Goal: Task Accomplishment & Management: Manage account settings

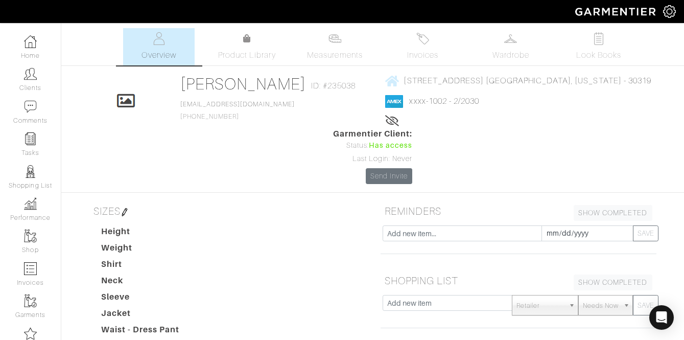
scroll to position [258, 0]
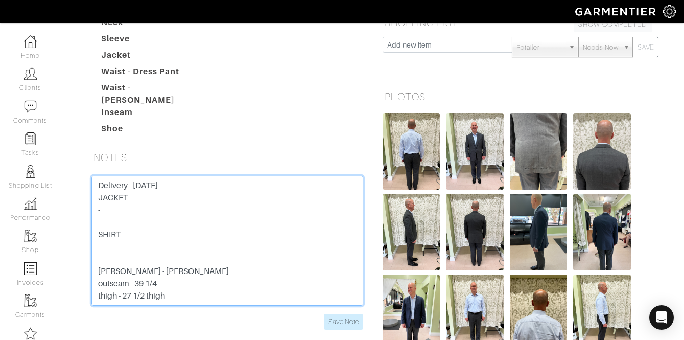
click at [114, 176] on textarea "OTR Trouser - [PERSON_NAME] outseam - 39 1/4 thigh - 27 1/2 thigh knee - 18.5 b…" at bounding box center [227, 241] width 272 height 130
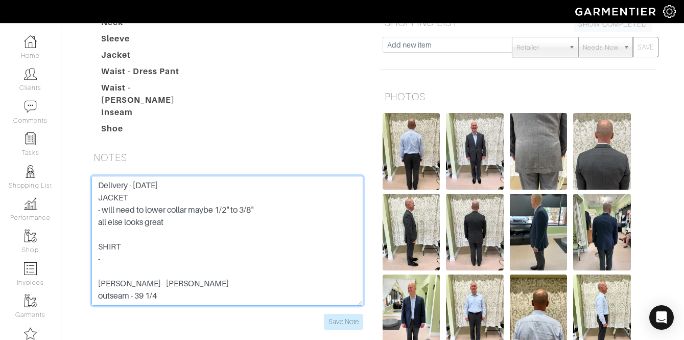
click at [113, 203] on textarea "OTR Trouser - [PERSON_NAME] outseam - 39 1/4 thigh - 27 1/2 thigh knee - 18.5 b…" at bounding box center [227, 241] width 272 height 130
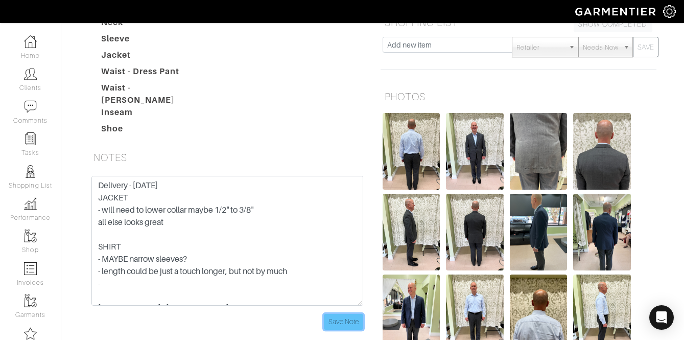
click at [339, 313] on input "Save Note" at bounding box center [343, 321] width 39 height 16
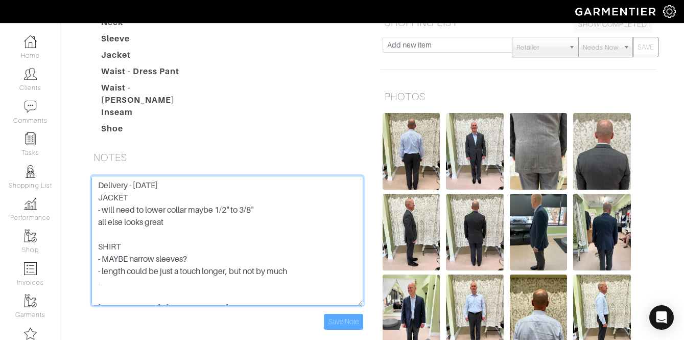
click at [102, 208] on textarea "OTR Trouser - [PERSON_NAME] outseam - 39 1/4 thigh - 27 1/2 thigh knee - 18.5 b…" at bounding box center [227, 241] width 272 height 130
type textarea "Delivery - [DATE] JACKET - will need to lower collar maybe 1/2" to 3/8" all els…"
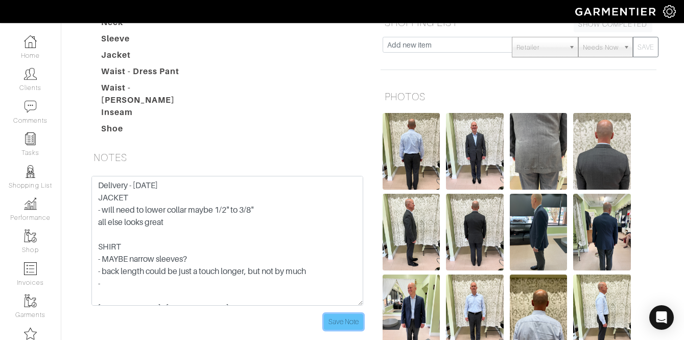
click at [350, 313] on input "Save Note" at bounding box center [343, 321] width 39 height 16
